Goal: Task Accomplishment & Management: Use online tool/utility

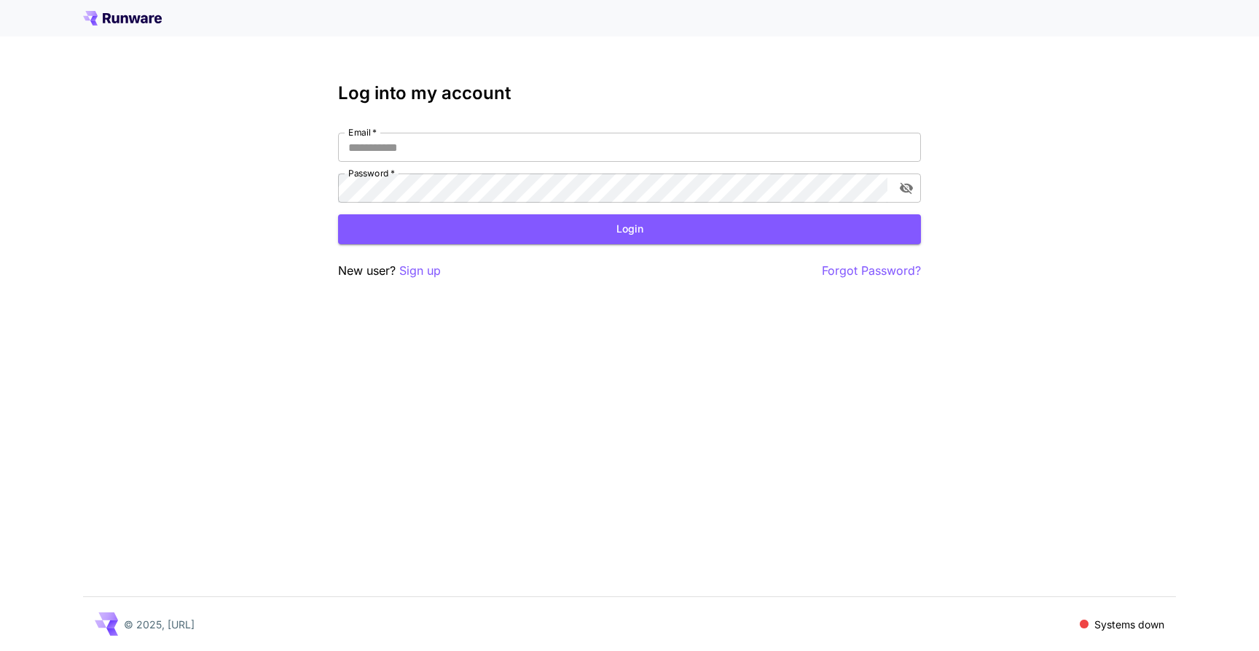
type input "**********"
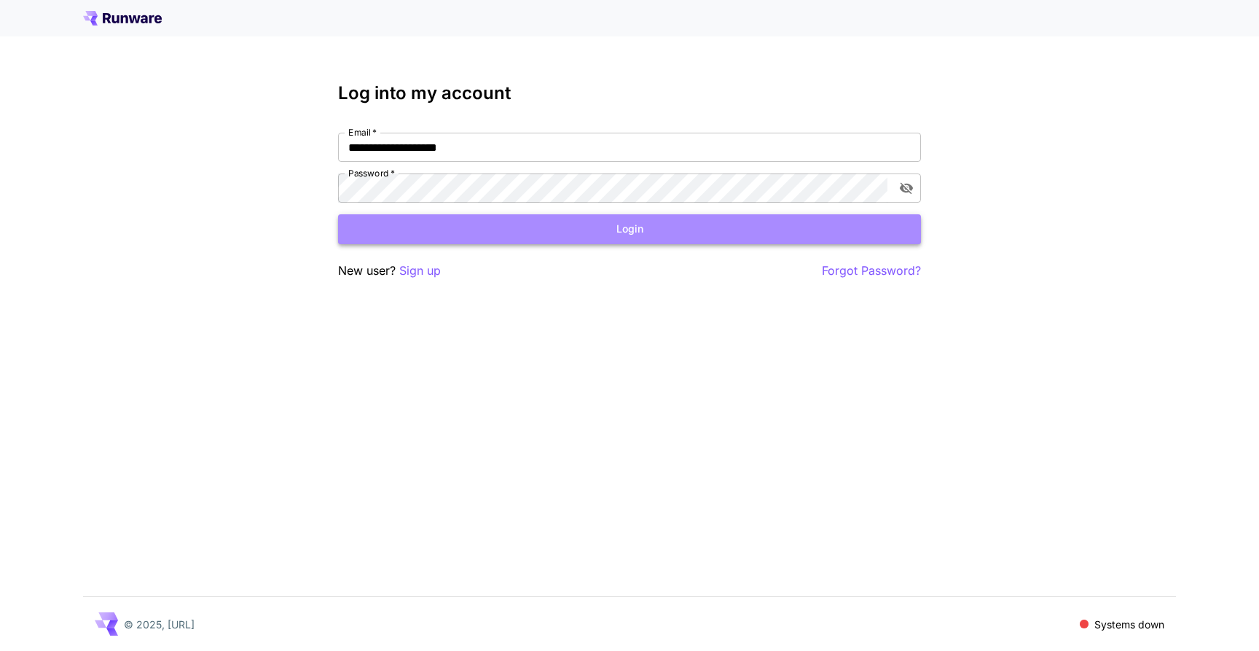
click at [507, 243] on button "Login" at bounding box center [629, 229] width 583 height 30
